Goal: Task Accomplishment & Management: Use online tool/utility

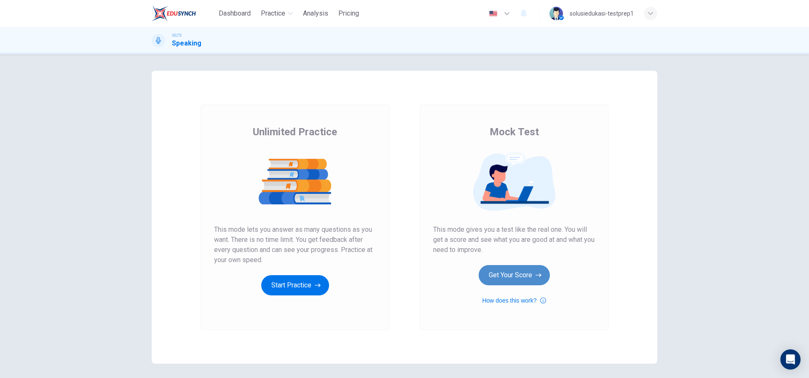
click at [525, 276] on button "Get Your Score" at bounding box center [514, 275] width 71 height 20
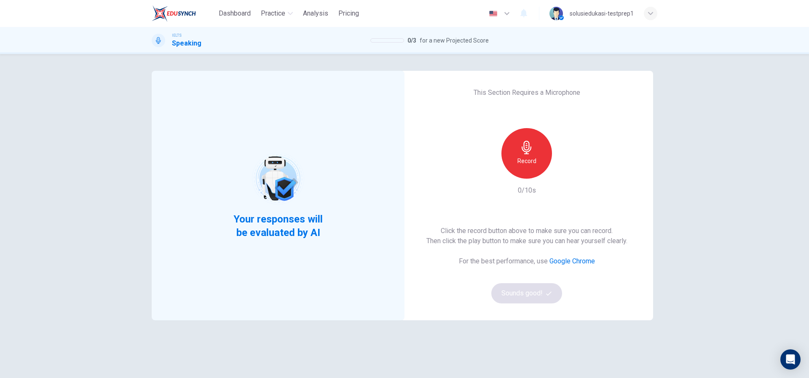
click at [526, 152] on icon "button" at bounding box center [526, 147] width 13 height 13
click at [533, 167] on div "Stop" at bounding box center [526, 153] width 51 height 51
click at [535, 295] on button "Sounds good!" at bounding box center [526, 293] width 71 height 20
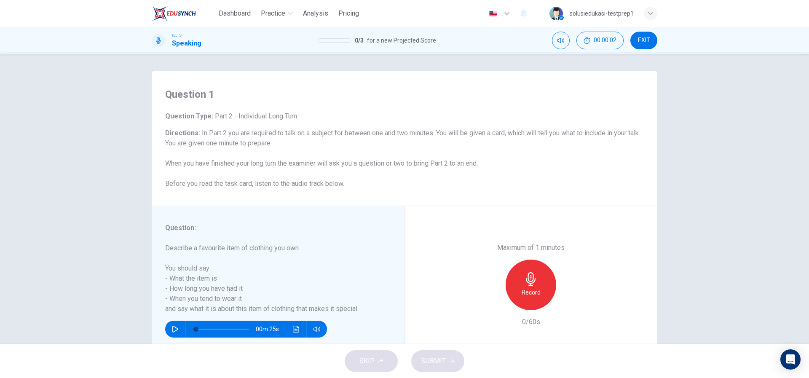
scroll to position [36, 0]
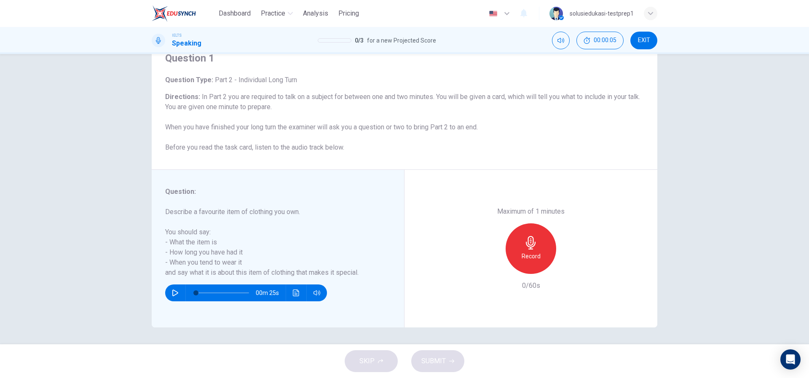
click at [531, 249] on div "Record" at bounding box center [531, 248] width 51 height 51
click at [530, 247] on icon "button" at bounding box center [530, 242] width 13 height 13
click at [438, 360] on span "SUBMIT" at bounding box center [433, 361] width 24 height 12
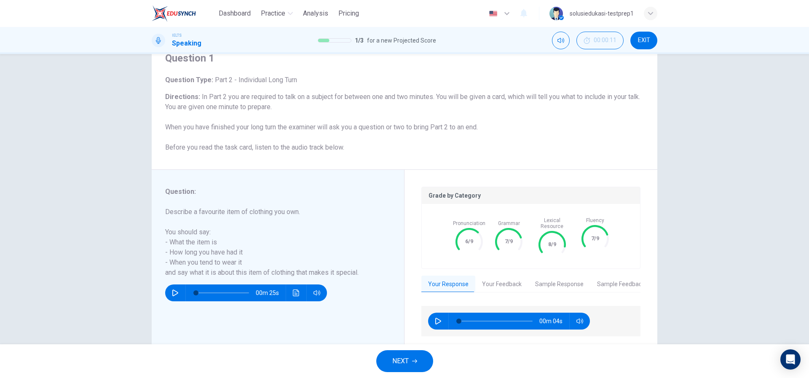
click at [412, 361] on button "NEXT" at bounding box center [404, 361] width 57 height 22
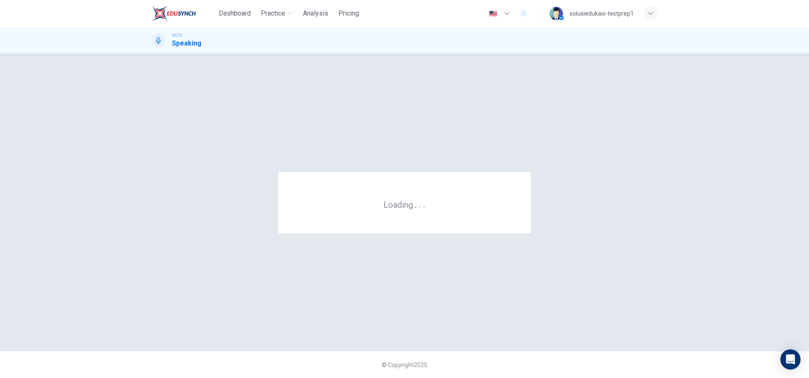
scroll to position [0, 0]
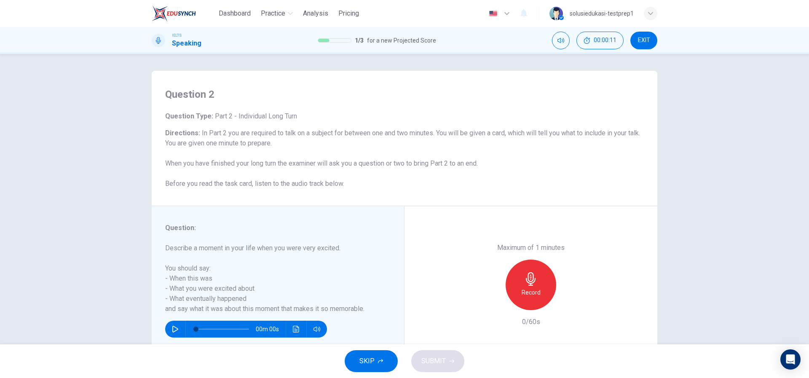
click at [550, 287] on div "Record" at bounding box center [531, 285] width 51 height 51
click at [540, 287] on div "Stop" at bounding box center [531, 285] width 51 height 51
click at [438, 359] on span "SUBMIT" at bounding box center [433, 361] width 24 height 12
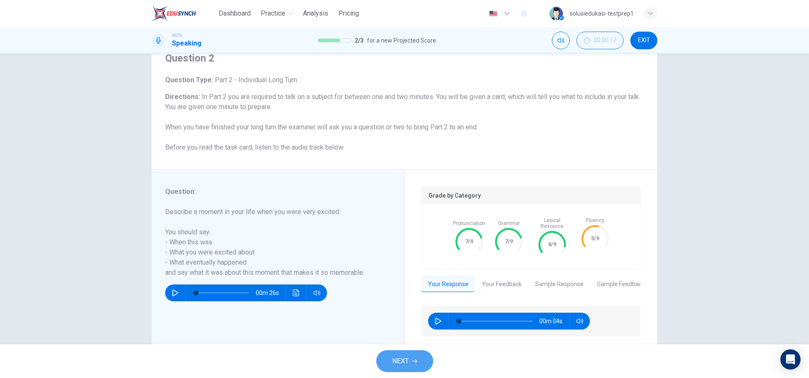
click at [414, 359] on icon "button" at bounding box center [414, 361] width 5 height 5
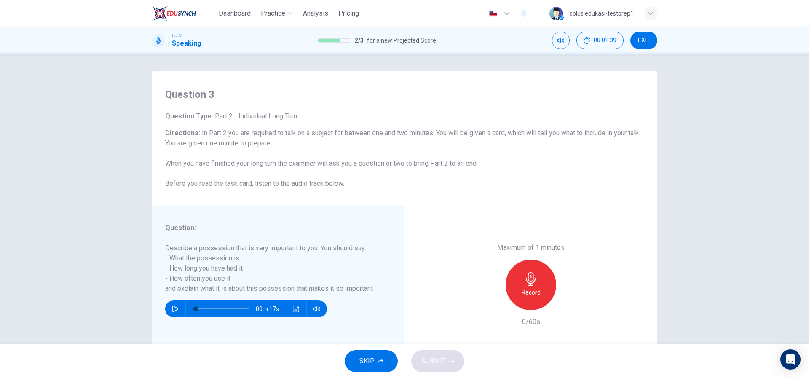
click at [540, 284] on div "Record" at bounding box center [531, 285] width 51 height 51
click at [540, 284] on div "Stop" at bounding box center [531, 285] width 51 height 51
click at [442, 368] on button "SUBMIT" at bounding box center [437, 361] width 53 height 22
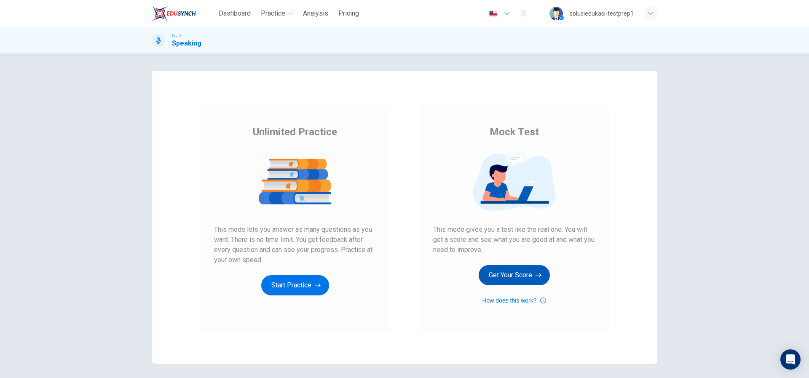
click at [513, 272] on button "Get Your Score" at bounding box center [514, 275] width 71 height 20
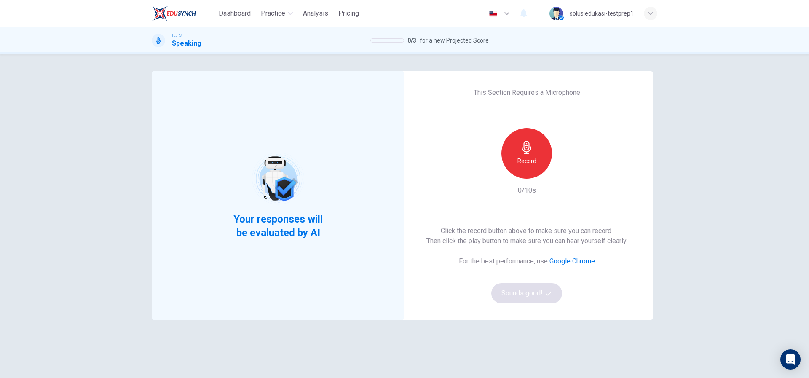
click at [533, 163] on div "Record" at bounding box center [526, 153] width 51 height 51
click at [532, 164] on div "Stop" at bounding box center [526, 153] width 51 height 51
click at [529, 297] on button "Sounds good!" at bounding box center [526, 293] width 71 height 20
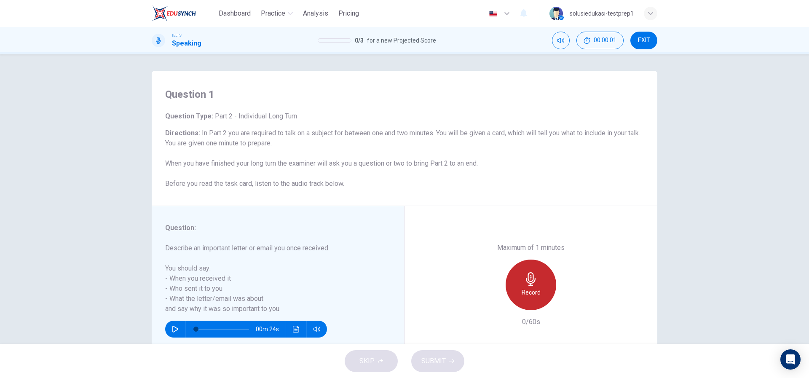
click at [541, 285] on div "Record" at bounding box center [531, 285] width 51 height 51
click at [544, 287] on div "Stop" at bounding box center [531, 285] width 51 height 51
click at [436, 359] on span "SUBMIT" at bounding box center [433, 361] width 24 height 12
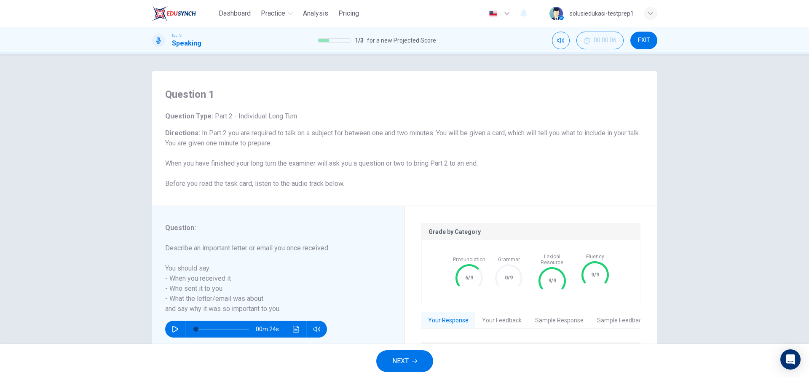
click at [428, 360] on button "NEXT" at bounding box center [404, 361] width 57 height 22
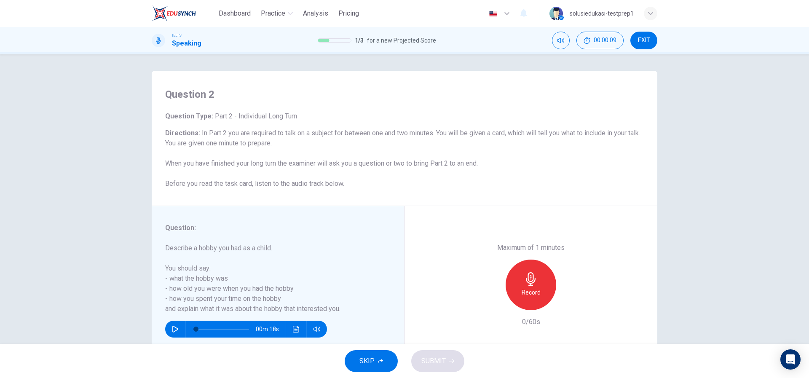
click at [543, 287] on div "Record" at bounding box center [531, 285] width 51 height 51
click at [543, 287] on div "Stop" at bounding box center [531, 285] width 51 height 51
click at [444, 359] on span "SUBMIT" at bounding box center [433, 361] width 24 height 12
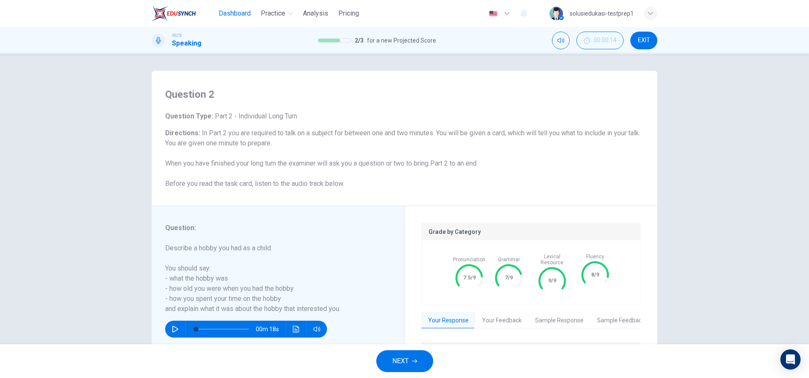
click at [220, 11] on span "Dashboard" at bounding box center [235, 13] width 32 height 10
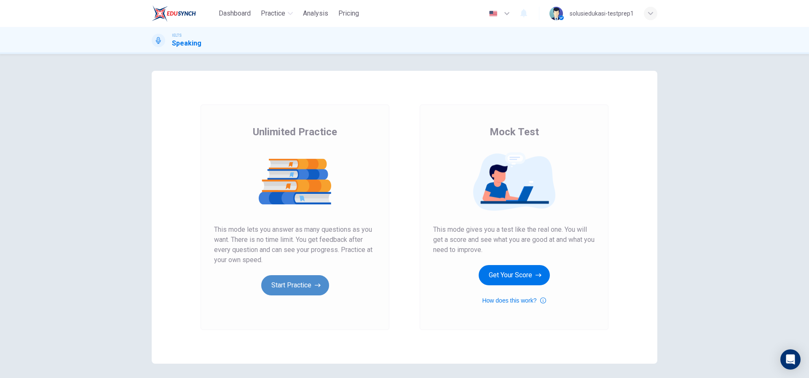
click at [300, 282] on button "Start Practice" at bounding box center [295, 285] width 68 height 20
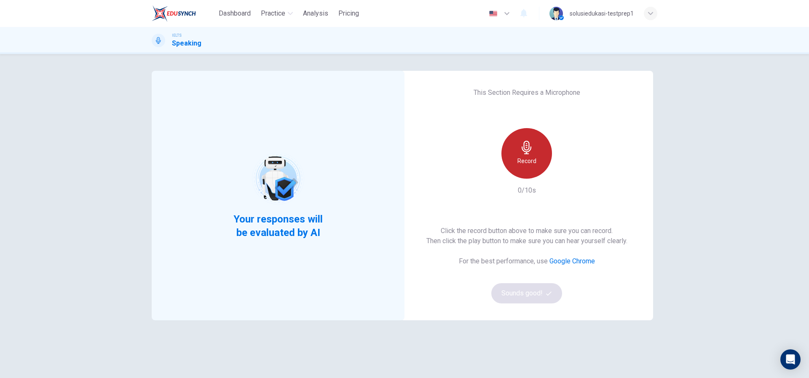
click at [530, 163] on h6 "Record" at bounding box center [526, 161] width 19 height 10
click at [534, 159] on div "Stop" at bounding box center [526, 153] width 51 height 51
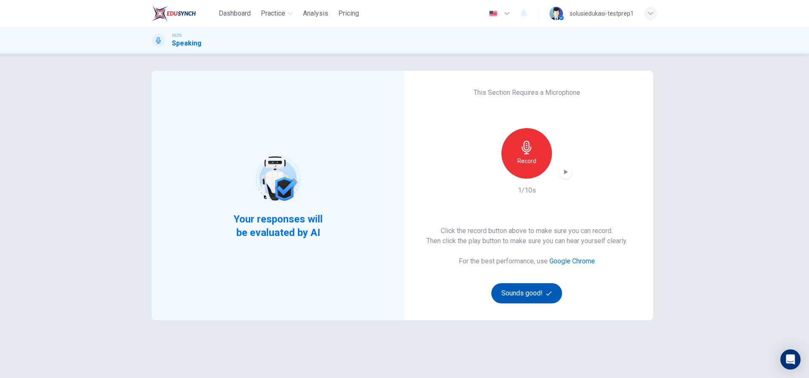
click at [531, 297] on button "Sounds good!" at bounding box center [526, 293] width 71 height 20
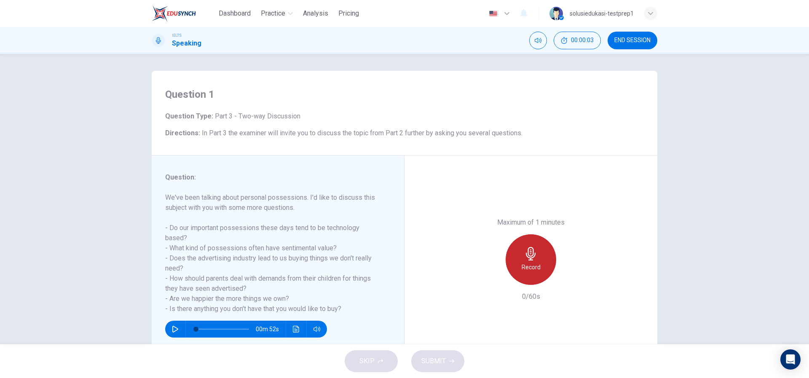
click at [524, 271] on h6 "Record" at bounding box center [531, 267] width 19 height 10
click at [525, 271] on h6 "Stop" at bounding box center [531, 267] width 13 height 10
click at [441, 356] on span "SUBMIT" at bounding box center [433, 361] width 24 height 12
